Goal: Complete application form

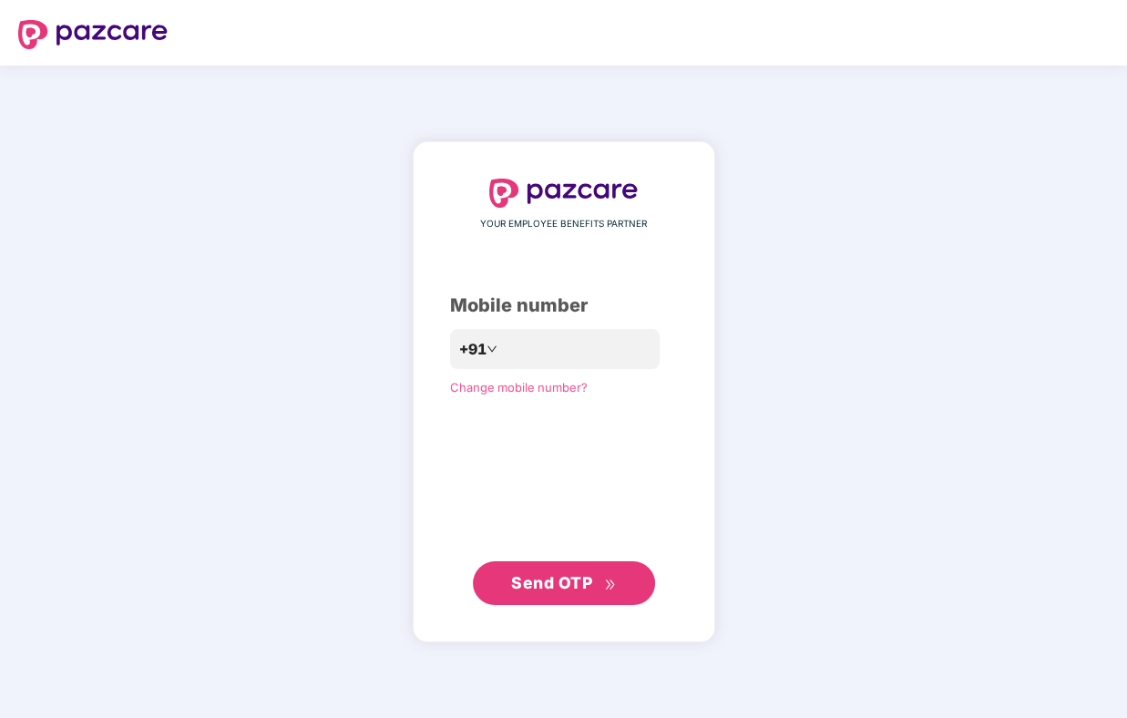
click at [537, 582] on span "Send OTP" at bounding box center [551, 582] width 81 height 19
click at [588, 345] on input "**********" at bounding box center [576, 348] width 149 height 29
type input "*"
click at [552, 575] on span "Send OTP" at bounding box center [551, 582] width 81 height 19
click at [581, 355] on input "**********" at bounding box center [576, 348] width 149 height 29
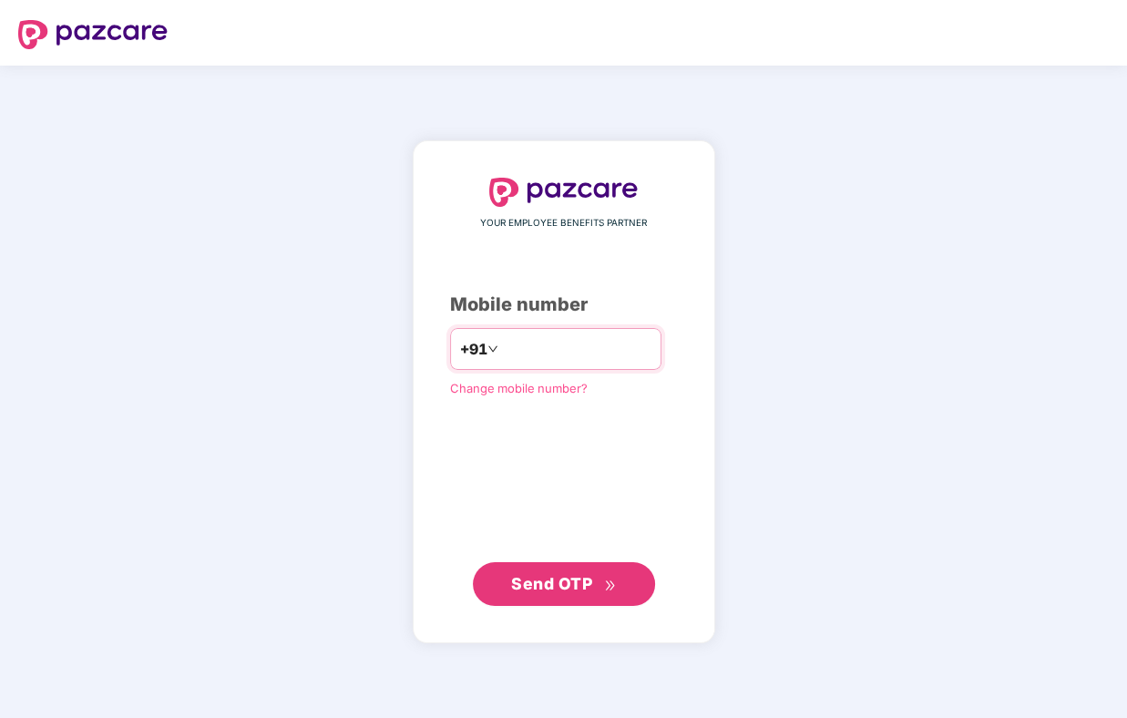
type input "*"
type input "**********"
click at [535, 586] on span "Send OTP" at bounding box center [551, 582] width 81 height 19
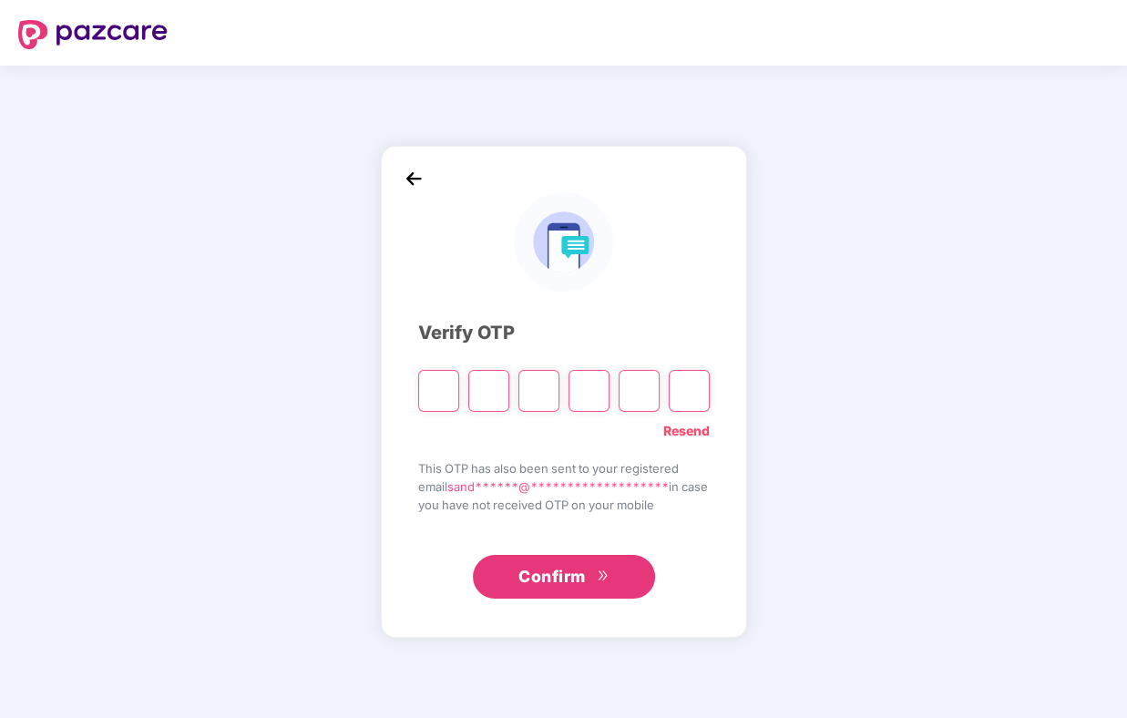
type input "*"
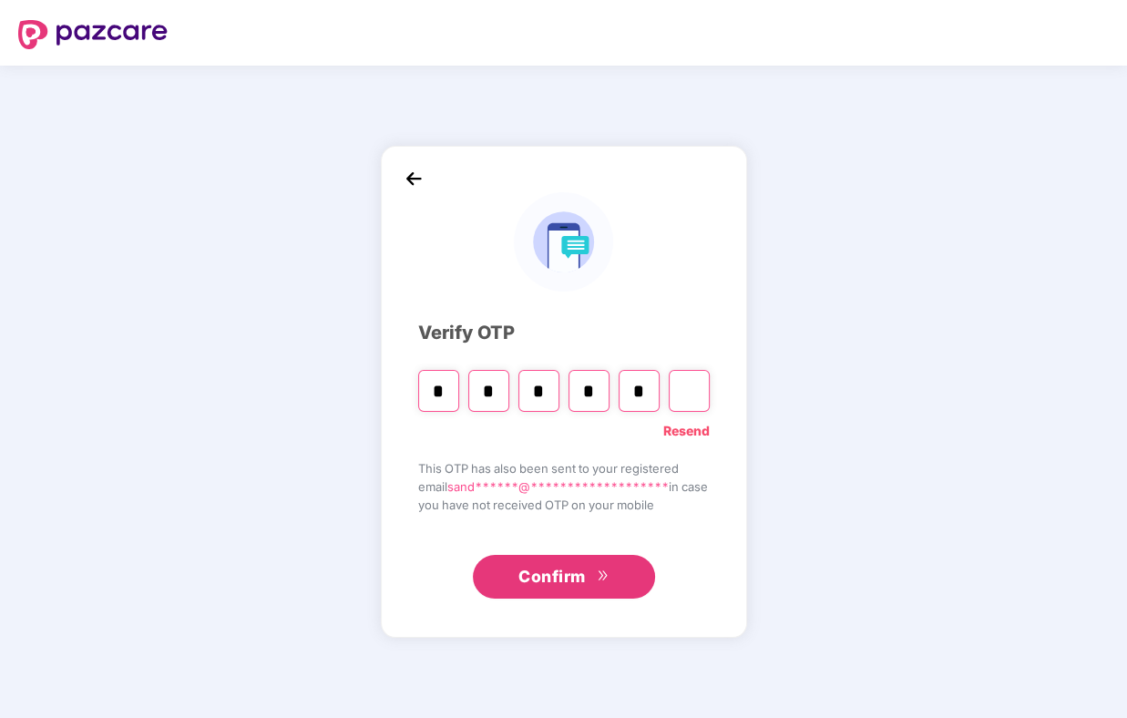
type input "*"
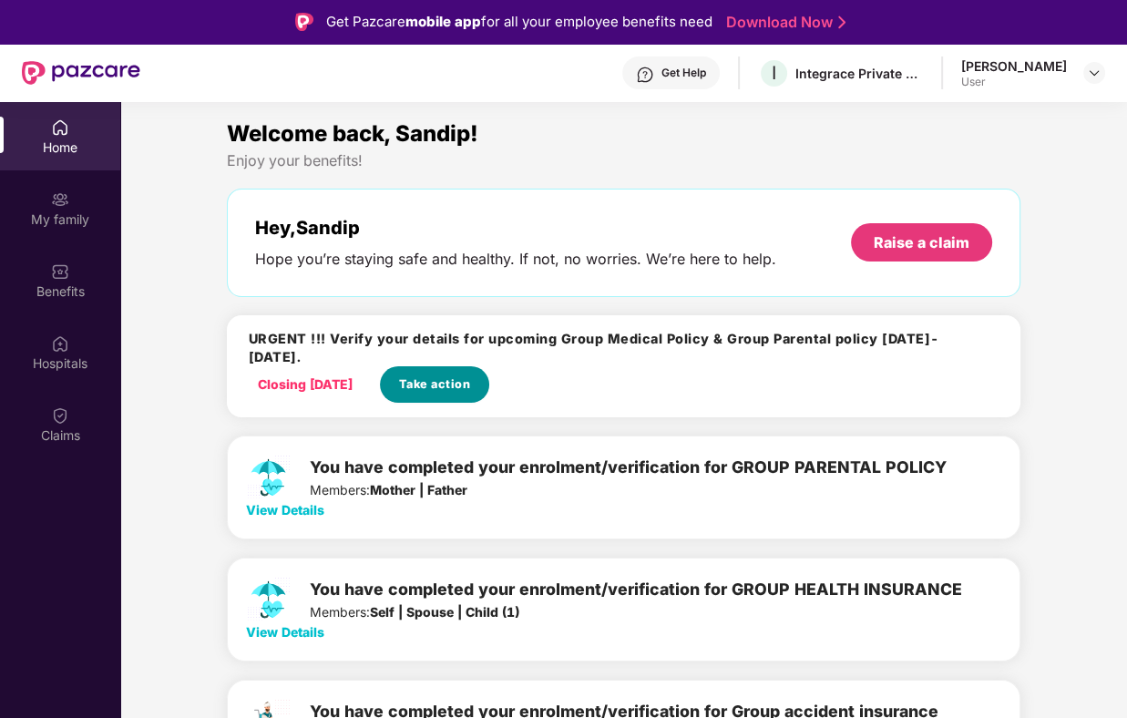
click at [457, 375] on span "Take action" at bounding box center [435, 384] width 72 height 18
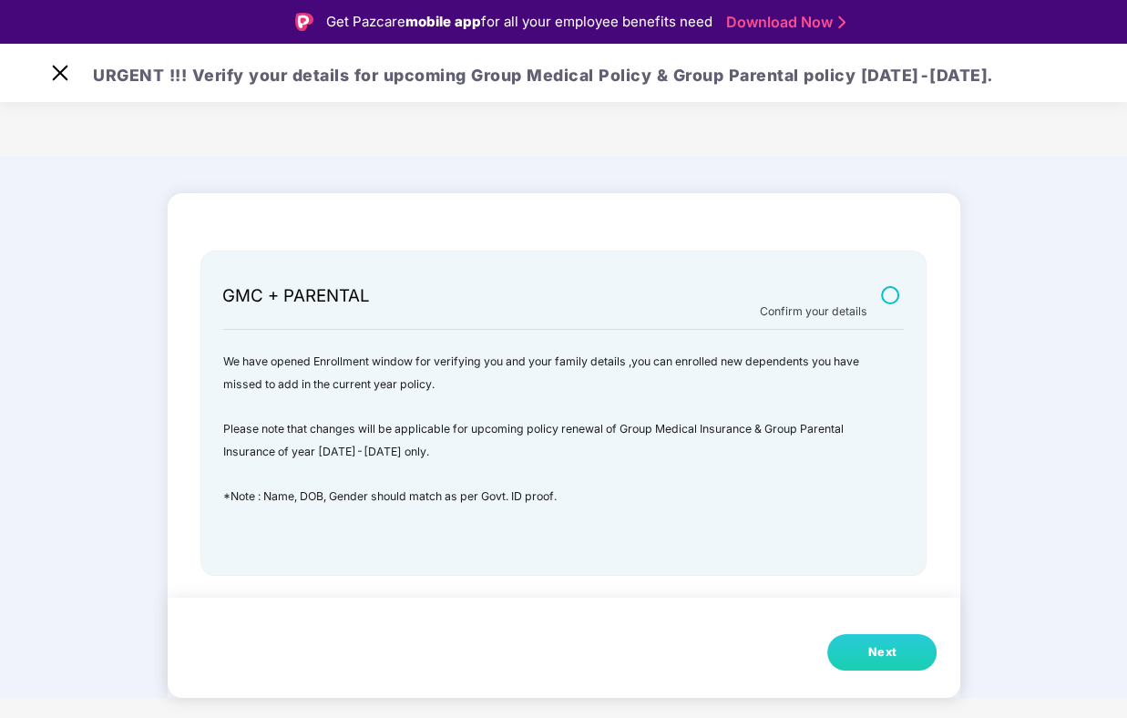
click at [893, 649] on div "Next" at bounding box center [881, 652] width 29 height 18
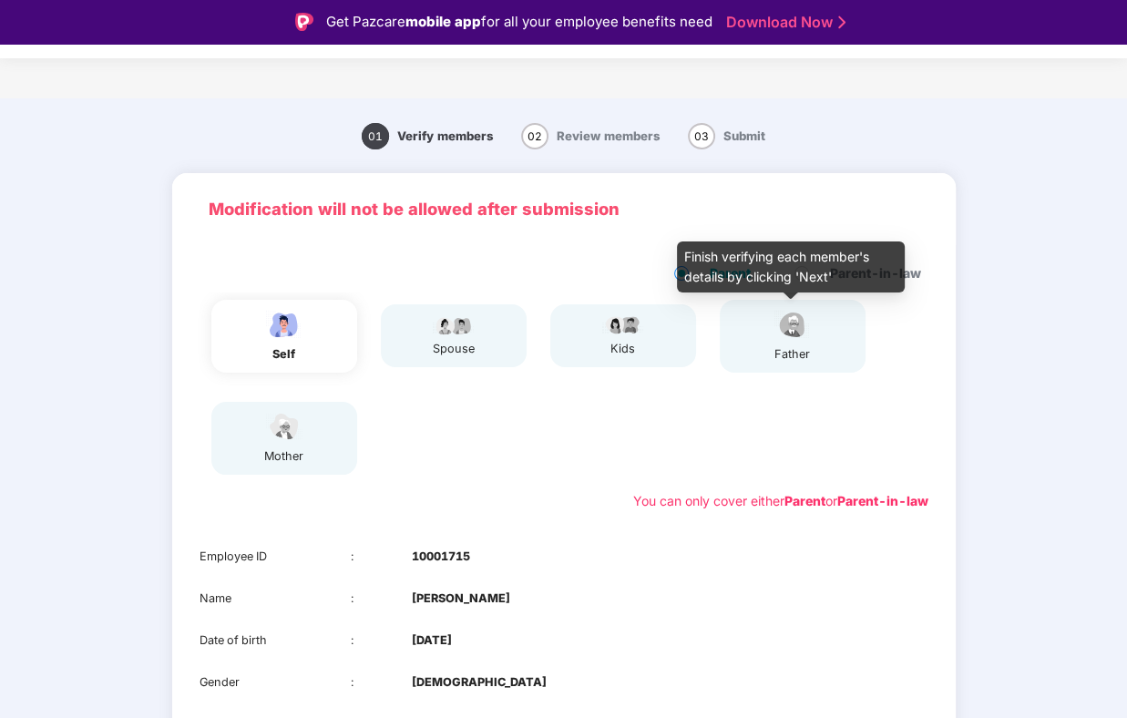
click at [791, 329] on img at bounding box center [793, 325] width 46 height 32
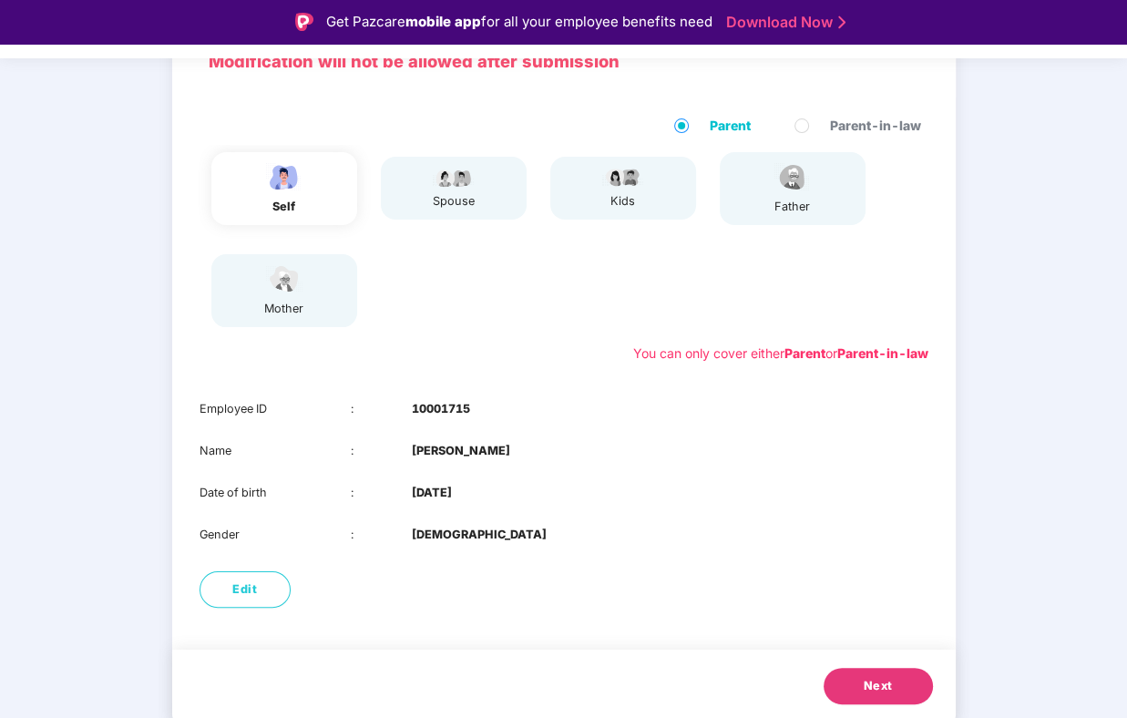
scroll to position [150, 0]
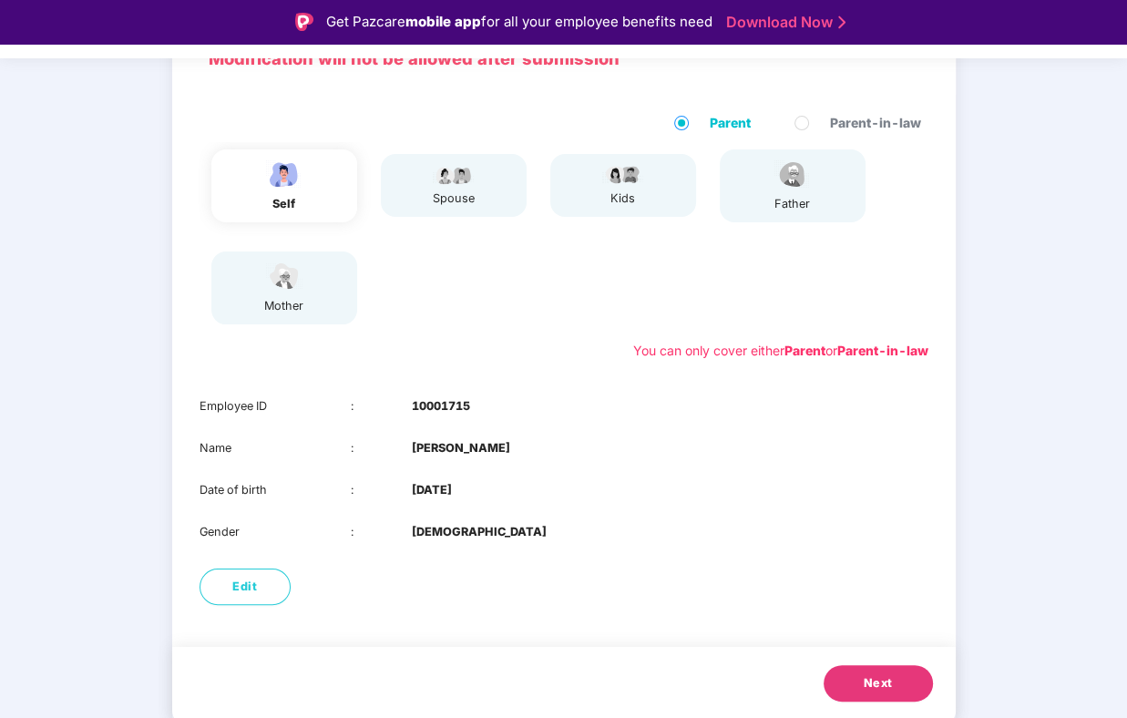
click at [858, 672] on button "Next" at bounding box center [877, 683] width 109 height 36
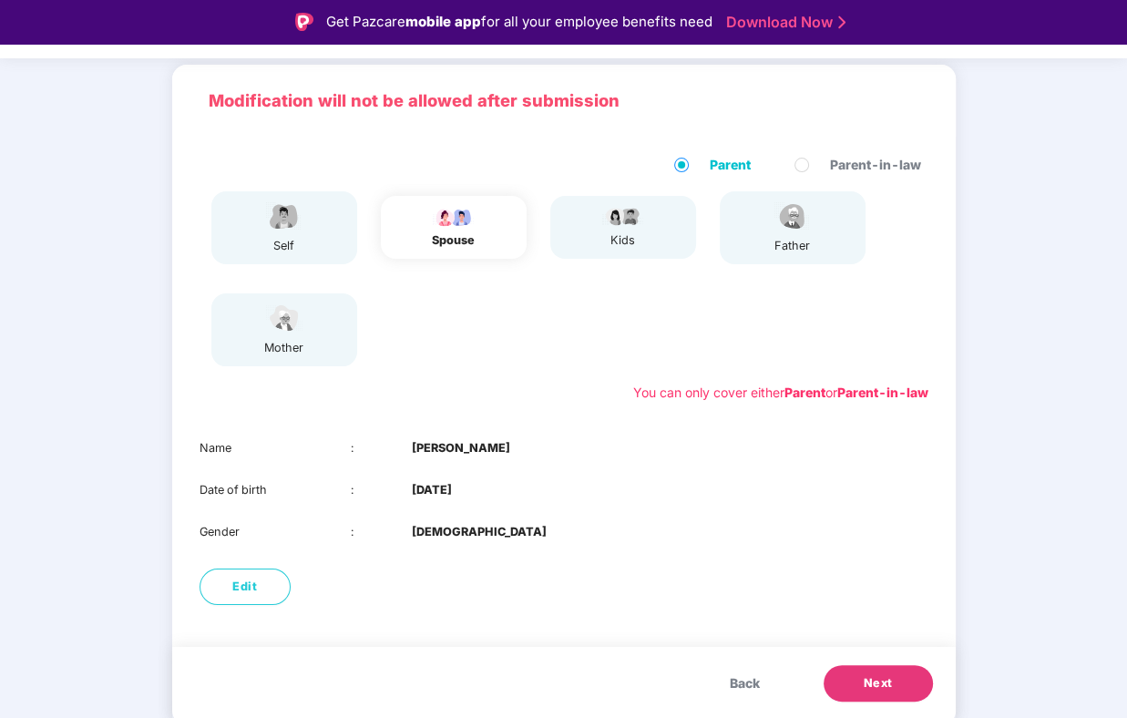
scroll to position [108, 0]
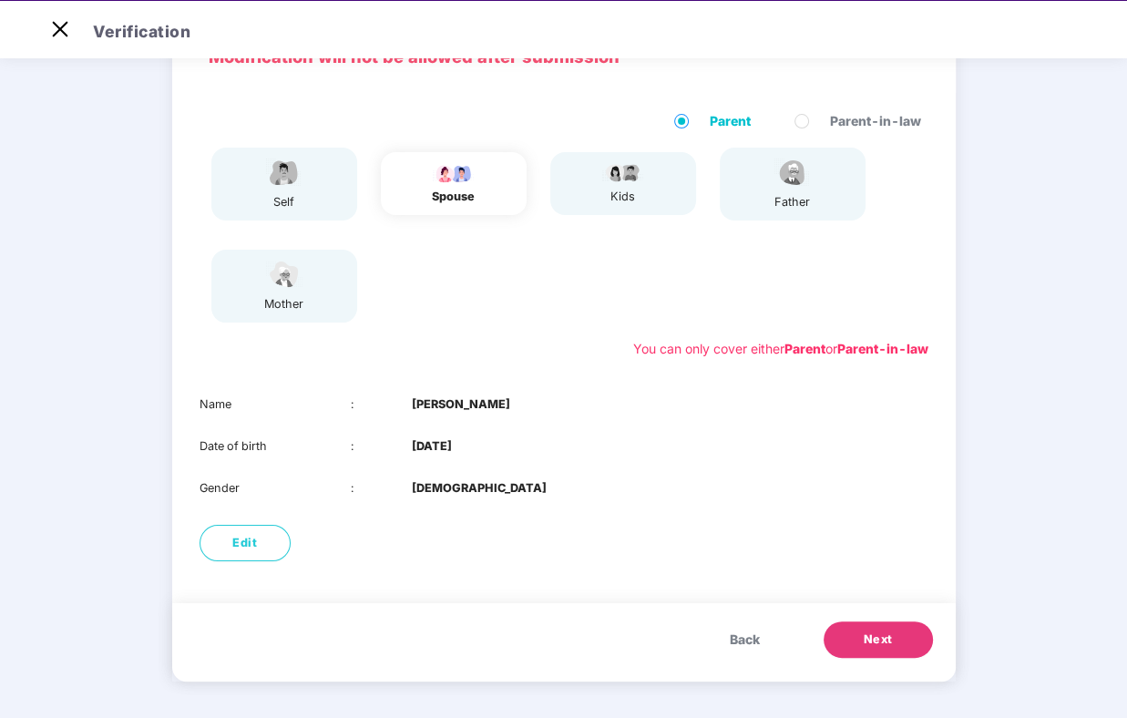
click at [874, 638] on span "Next" at bounding box center [878, 639] width 29 height 18
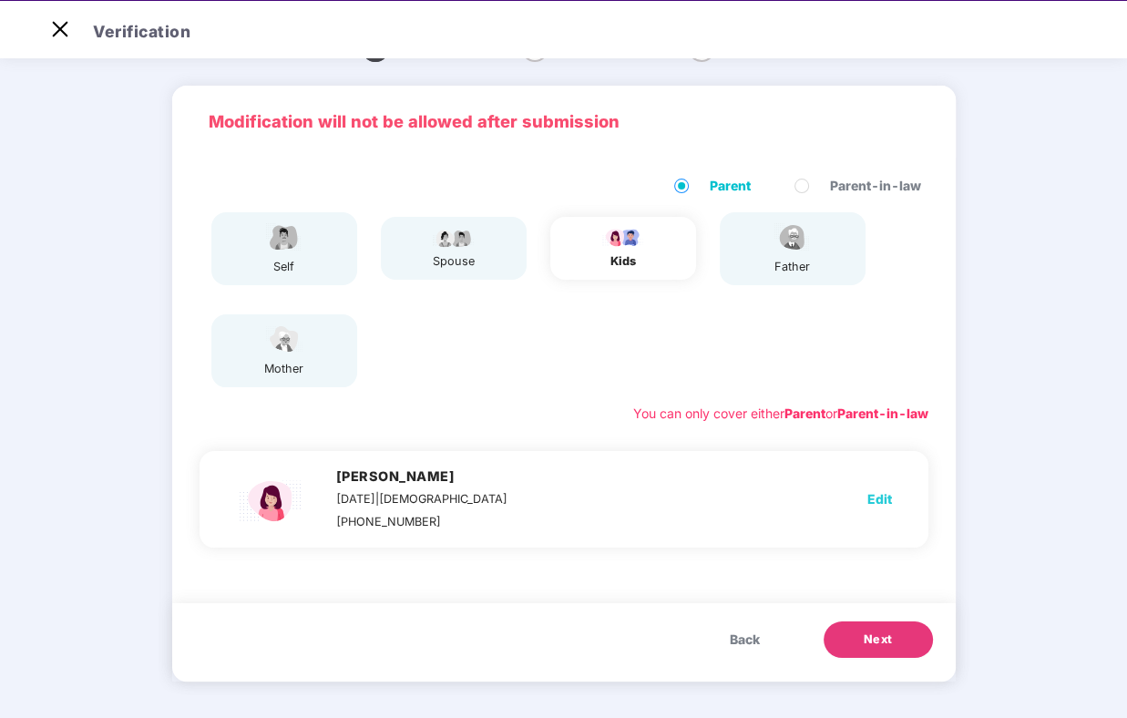
scroll to position [44, 0]
click at [753, 646] on span "Back" at bounding box center [745, 639] width 30 height 20
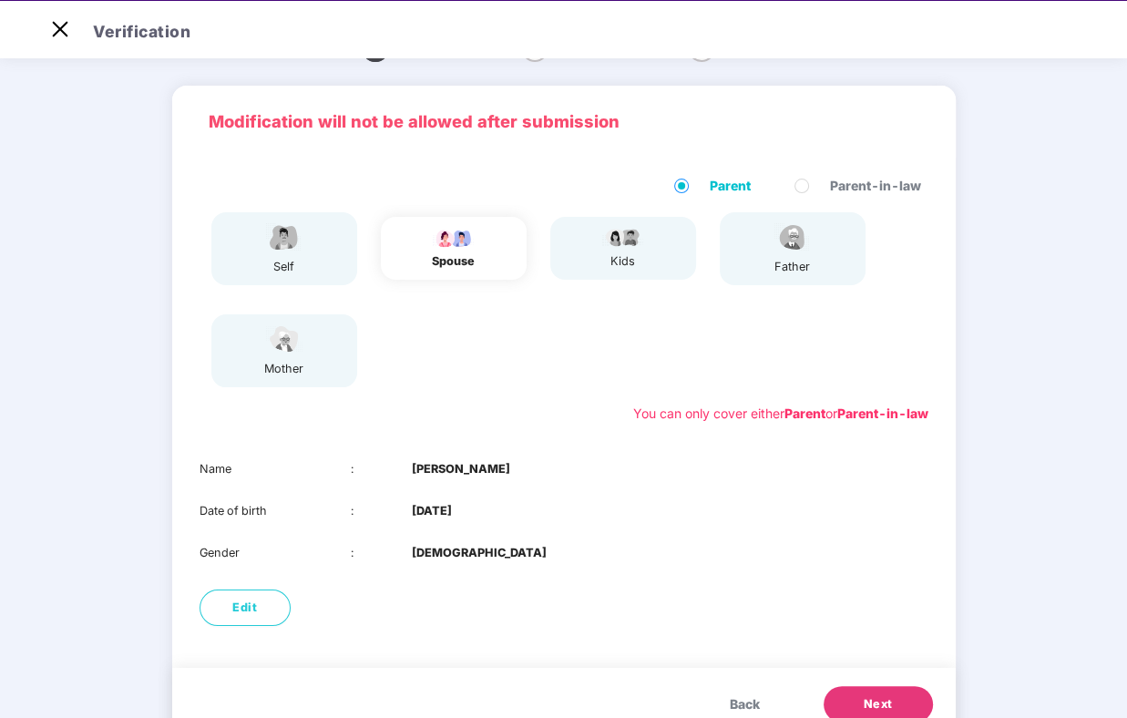
click at [856, 699] on button "Next" at bounding box center [877, 704] width 109 height 36
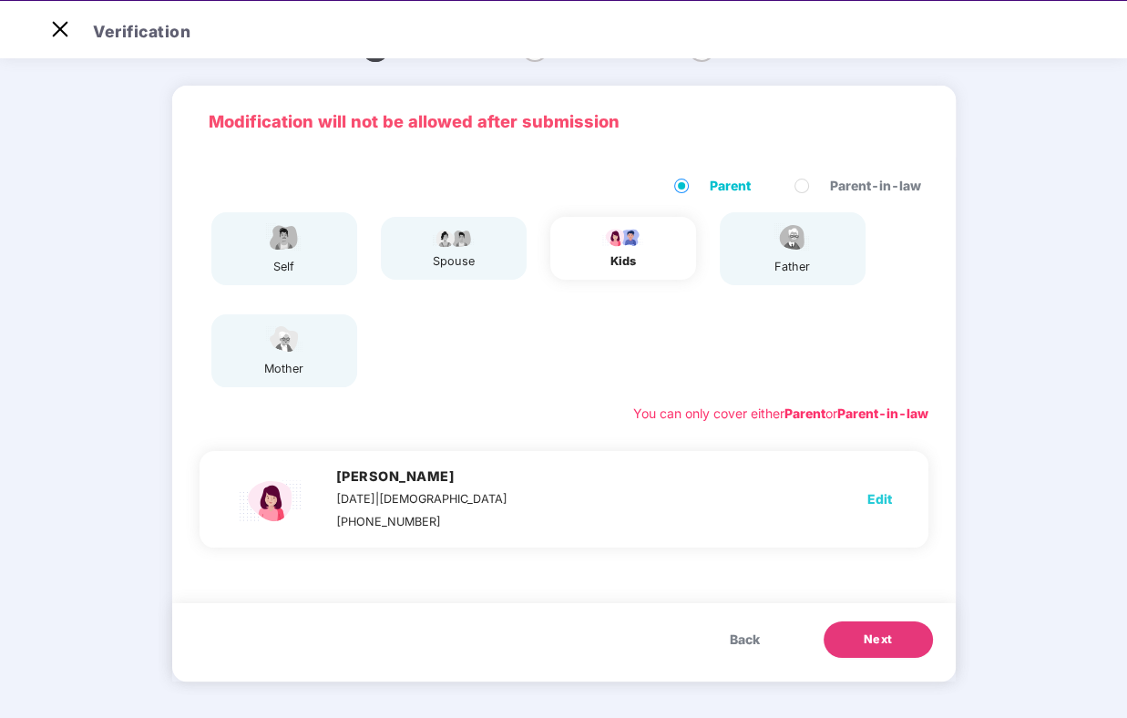
click at [732, 647] on span "Back" at bounding box center [745, 639] width 30 height 20
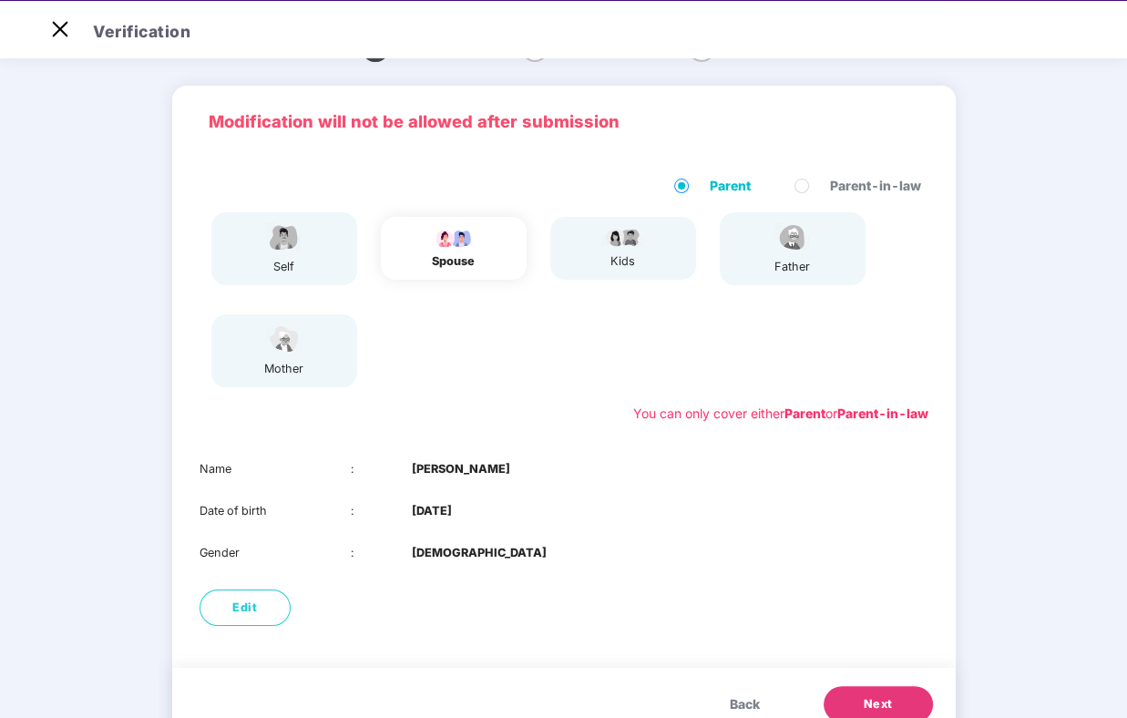
click at [741, 710] on span "Back" at bounding box center [745, 704] width 30 height 20
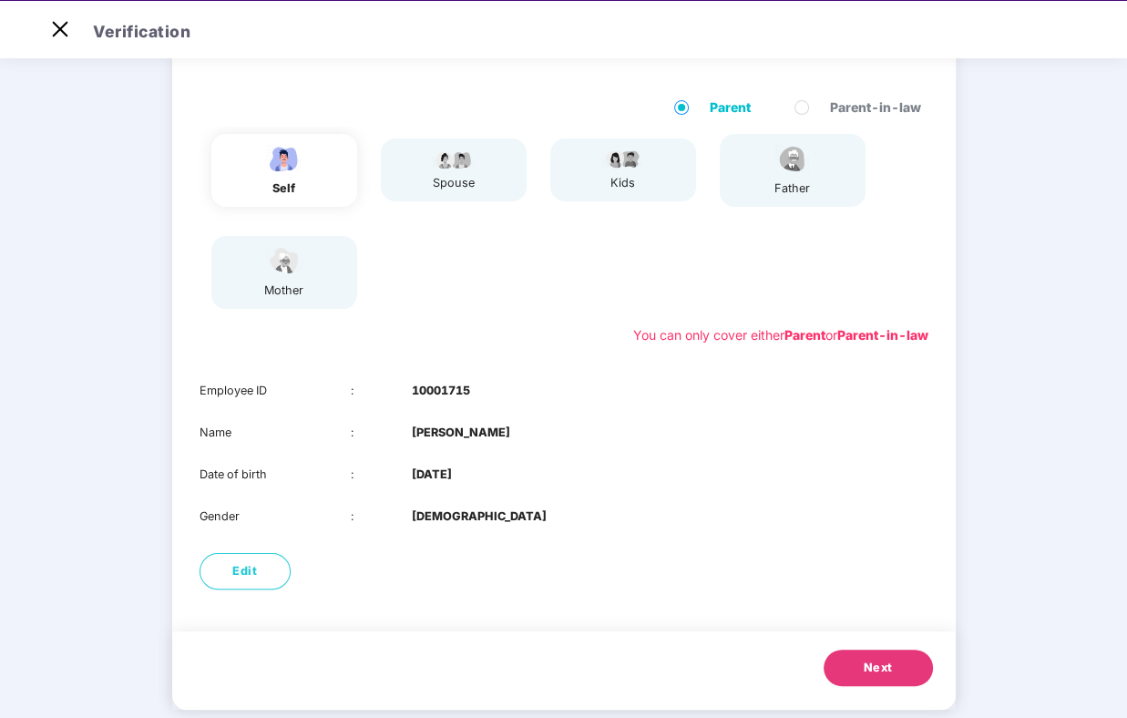
scroll to position [150, 0]
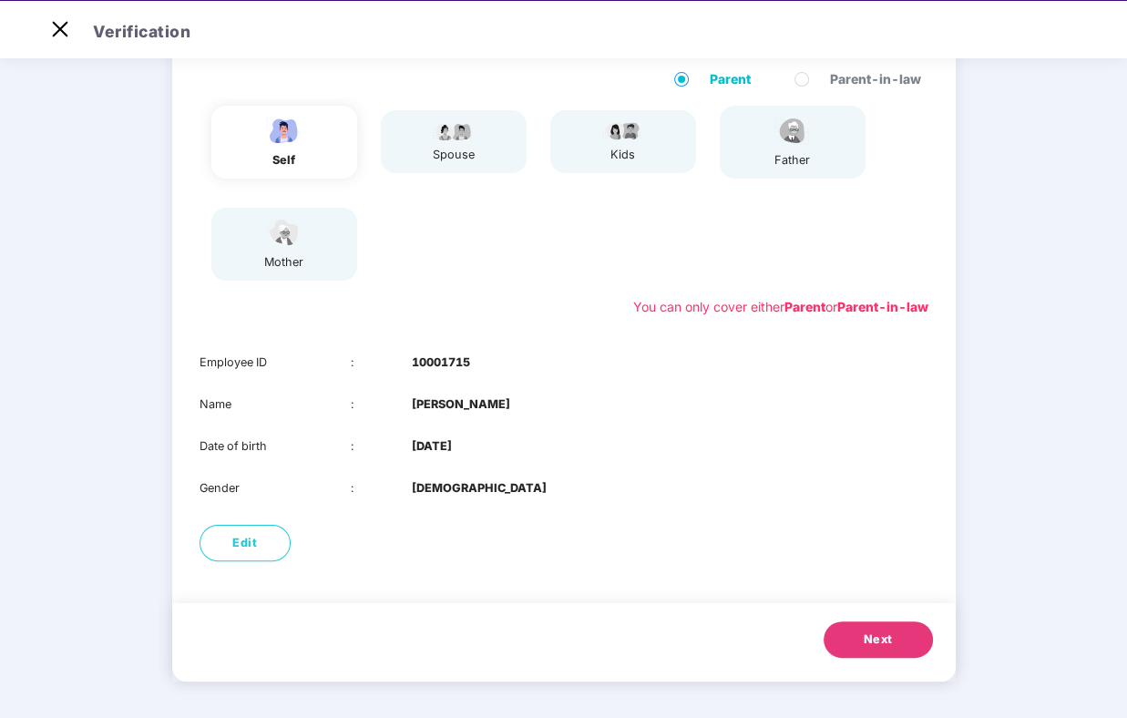
click at [871, 649] on button "Next" at bounding box center [877, 639] width 109 height 36
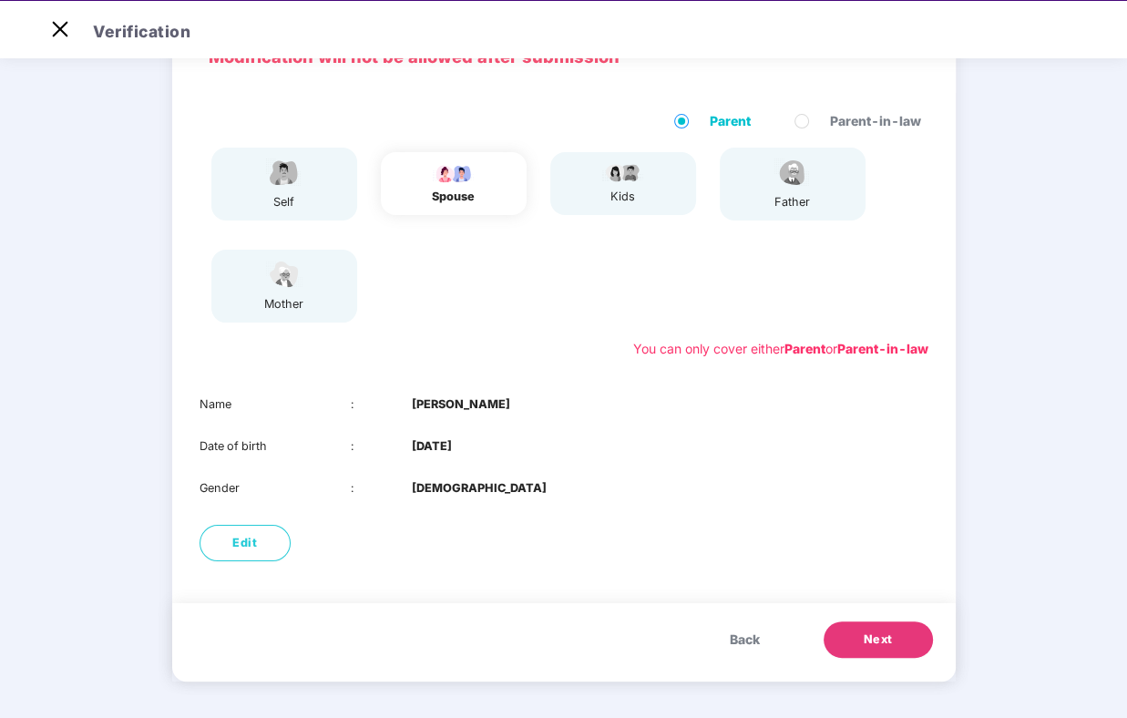
scroll to position [108, 0]
click at [871, 649] on button "Next" at bounding box center [877, 639] width 109 height 36
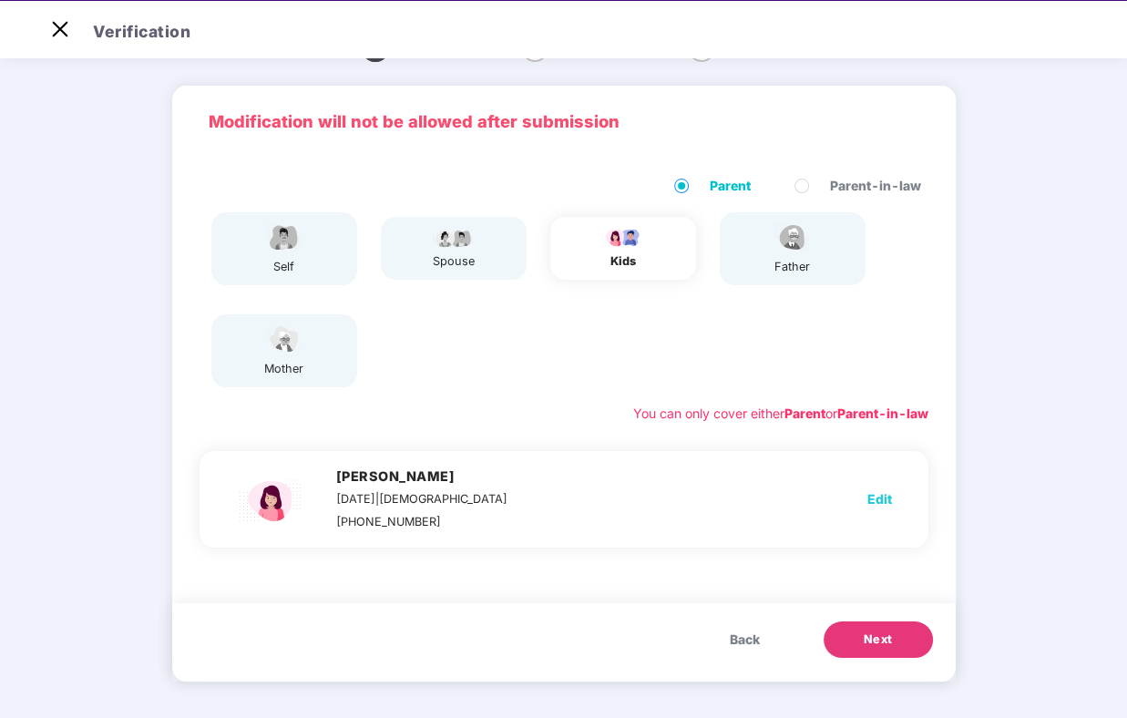
scroll to position [44, 0]
click at [871, 649] on button "Next" at bounding box center [877, 639] width 109 height 36
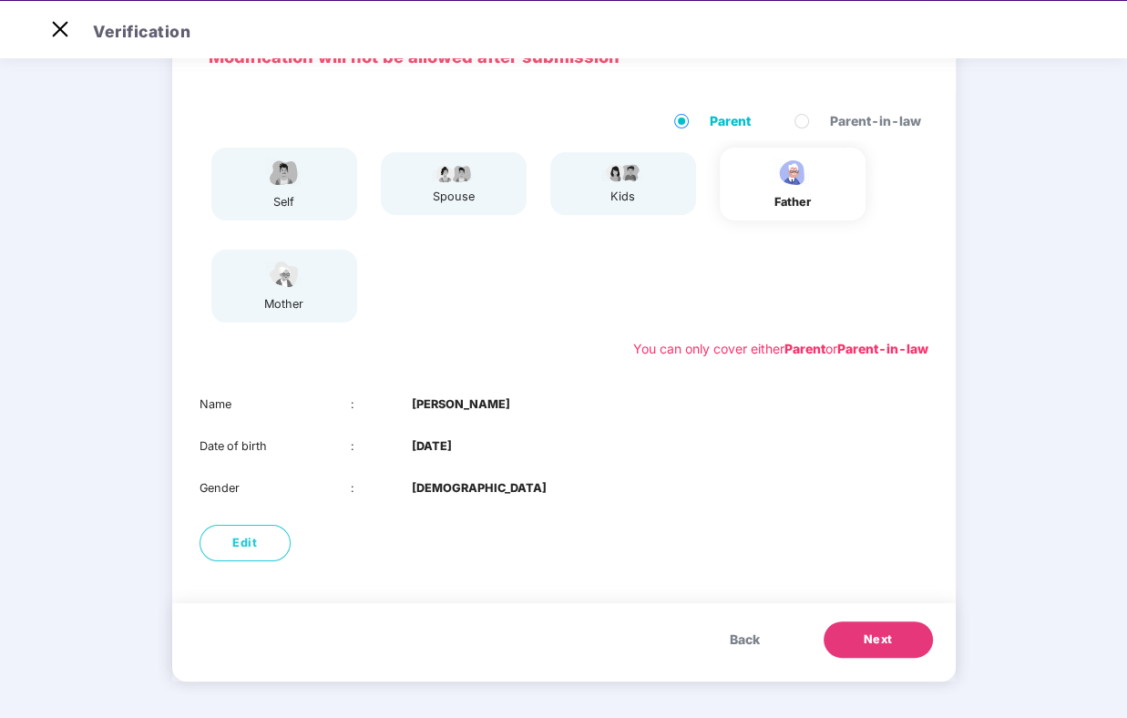
click at [871, 649] on button "Next" at bounding box center [877, 639] width 109 height 36
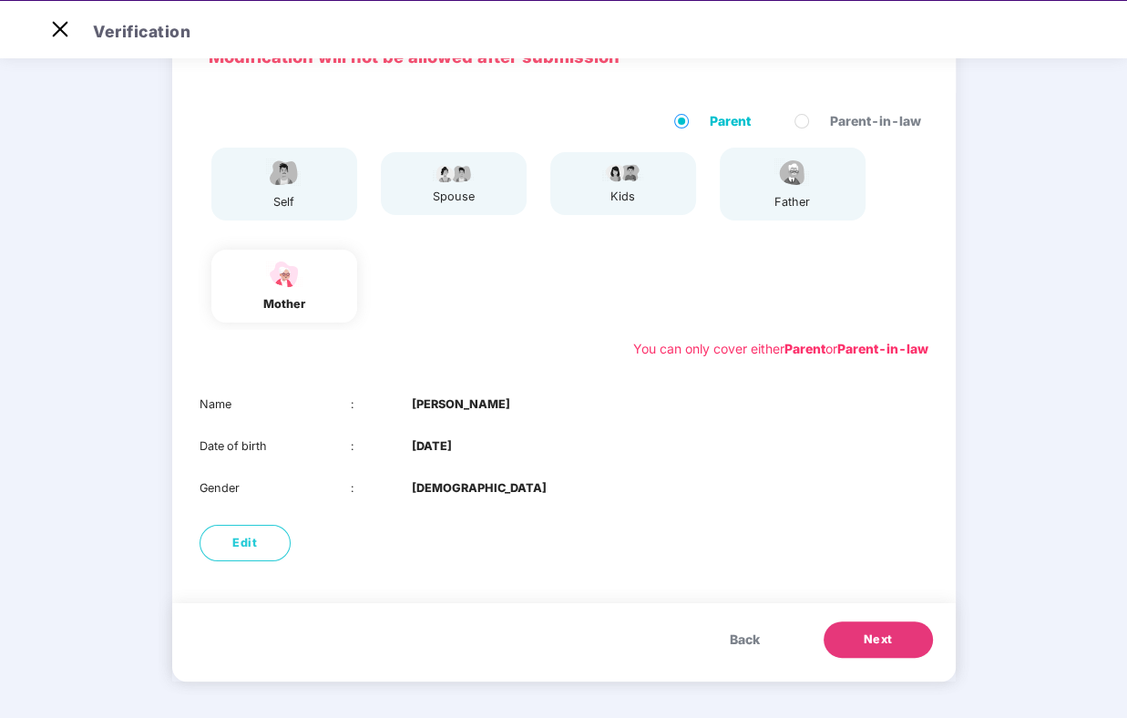
click at [871, 649] on button "Next" at bounding box center [877, 639] width 109 height 36
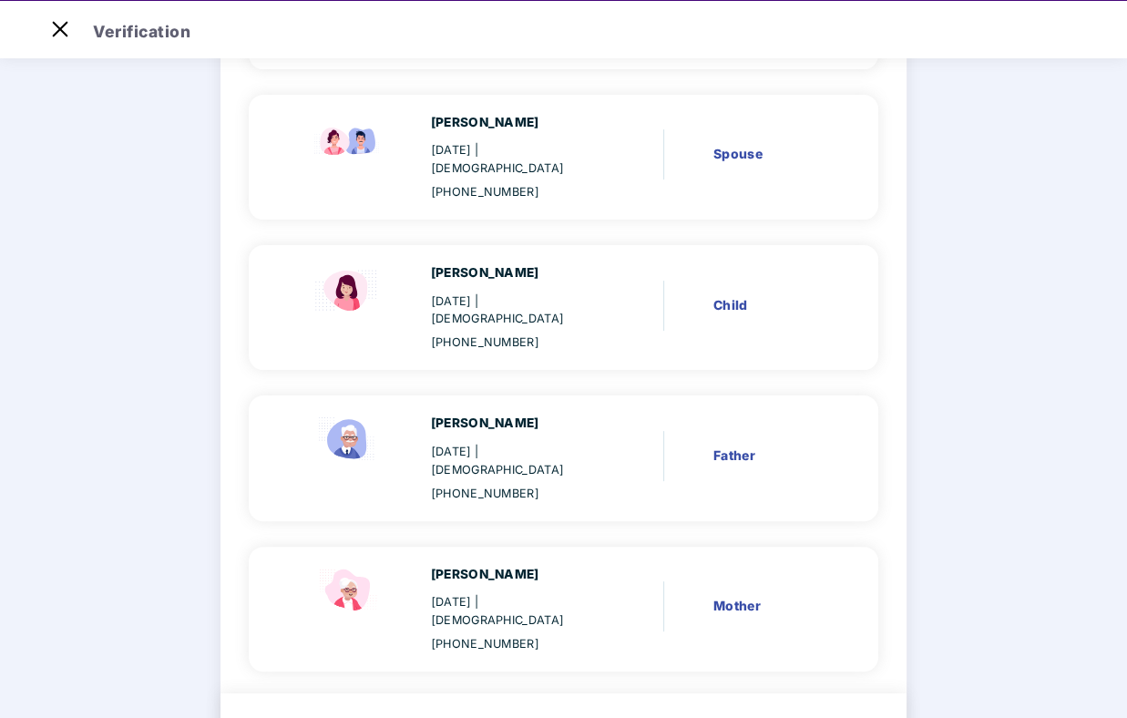
scroll to position [312, 0]
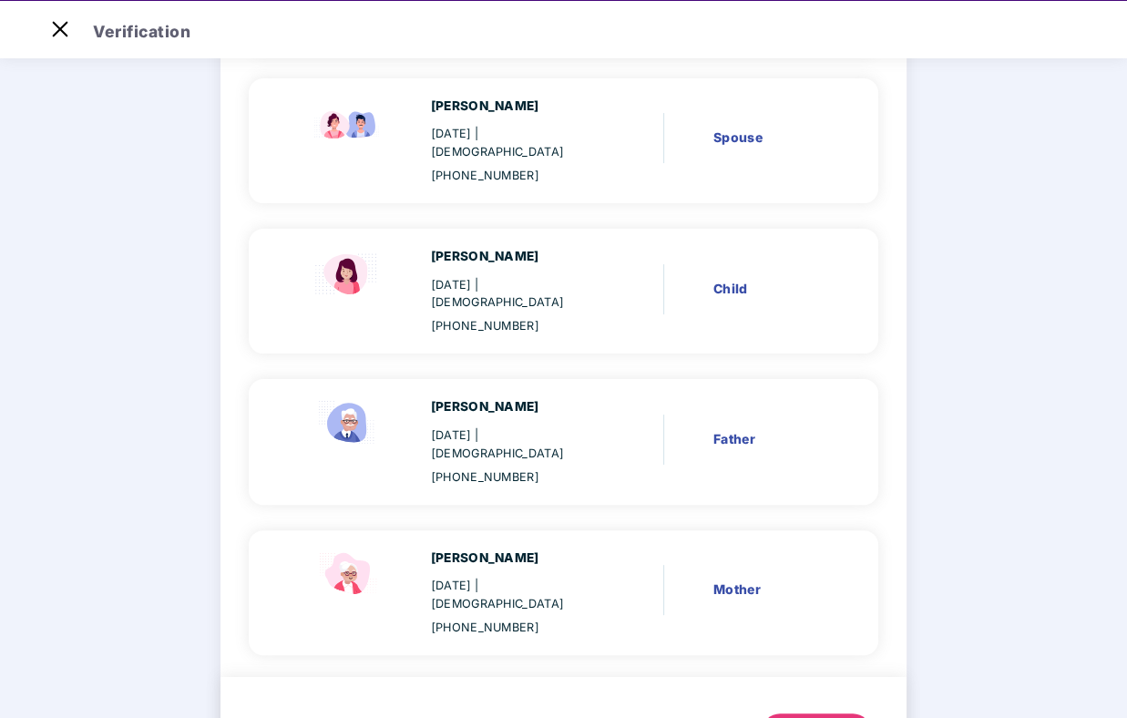
click at [808, 717] on div "Submit" at bounding box center [816, 731] width 44 height 18
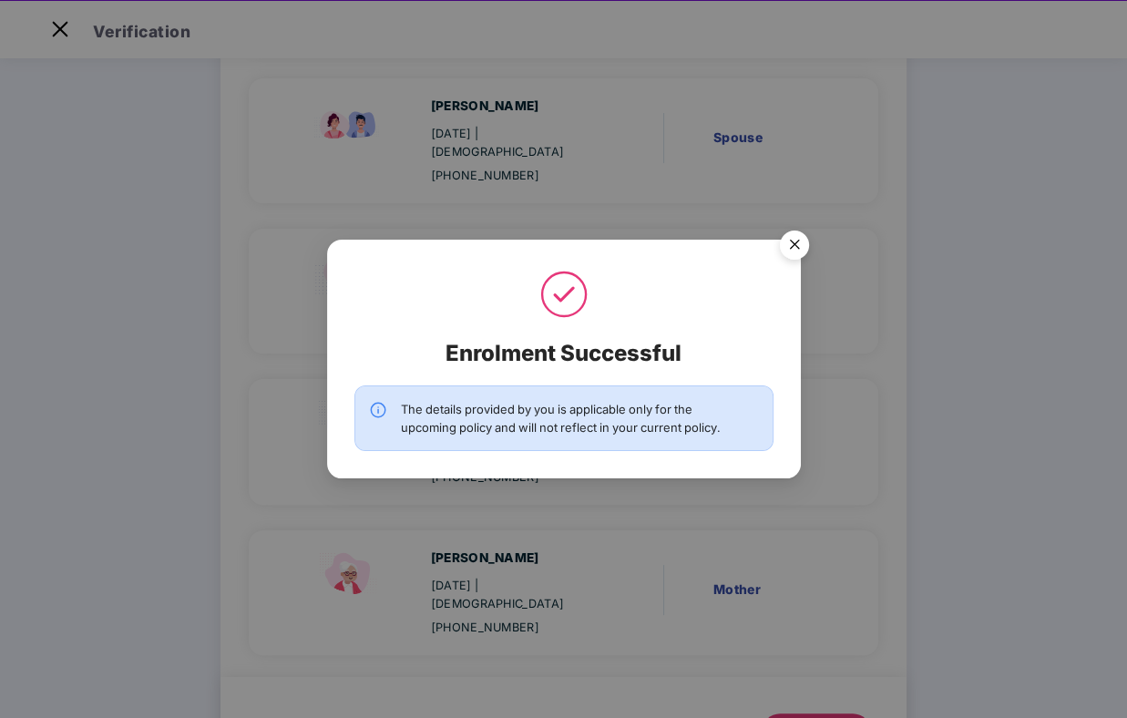
click at [799, 253] on img "Close" at bounding box center [794, 247] width 51 height 51
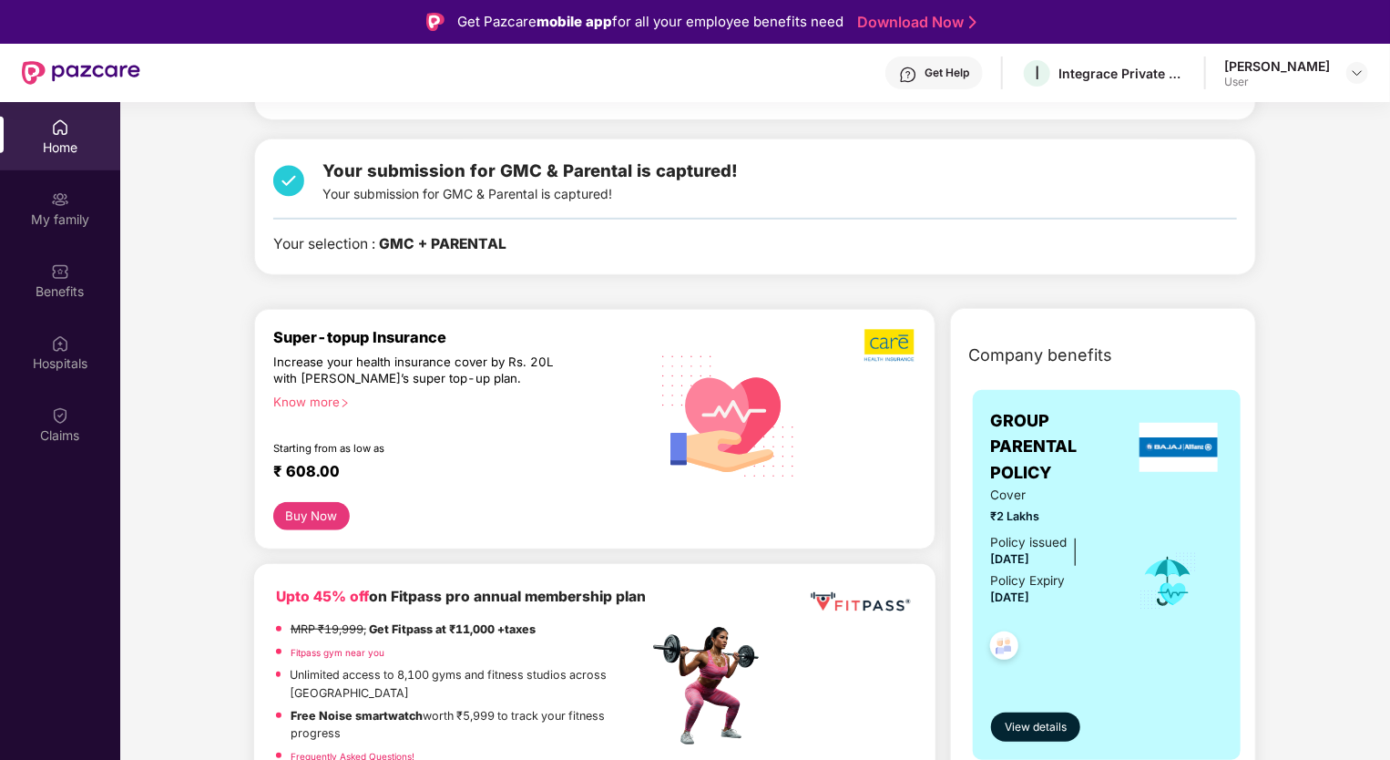
scroll to position [510, 0]
